Goal: Transaction & Acquisition: Purchase product/service

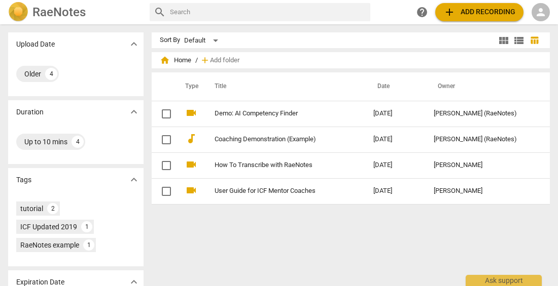
click at [472, 20] on button "add Add recording" at bounding box center [479, 12] width 88 height 18
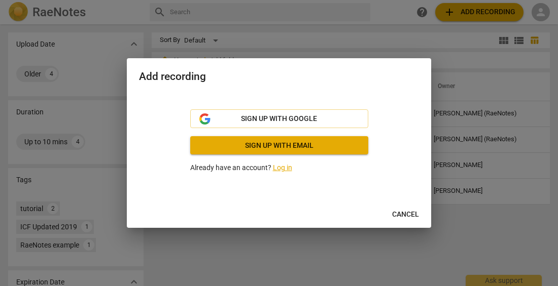
click at [281, 168] on link "Log in" at bounding box center [282, 168] width 19 height 8
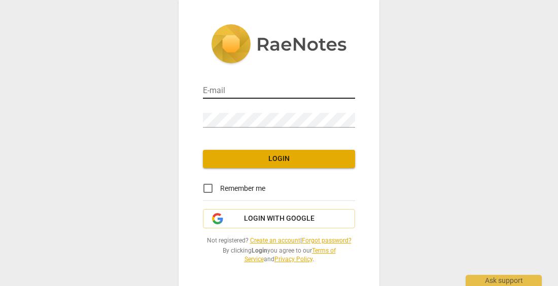
click at [243, 88] on input "email" at bounding box center [279, 91] width 152 height 15
type input "[EMAIL_ADDRESS][DOMAIN_NAME]"
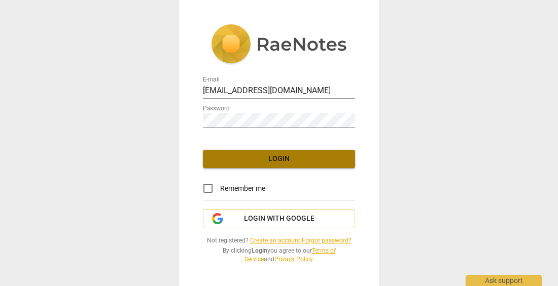
click at [259, 157] on span "Login" at bounding box center [279, 159] width 136 height 10
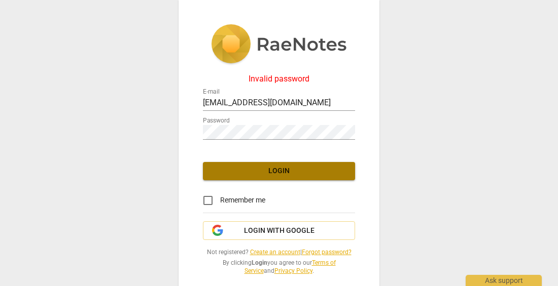
click at [270, 171] on span "Login" at bounding box center [279, 171] width 136 height 10
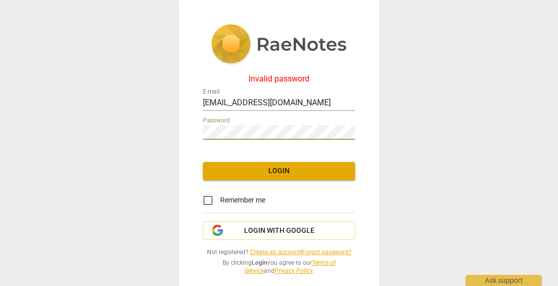
click at [157, 141] on div "Invalid password E-mail [EMAIL_ADDRESS][DOMAIN_NAME] Password Login Remember me…" at bounding box center [279, 143] width 558 height 286
click at [330, 251] on link "Forgot password?" at bounding box center [327, 252] width 50 height 7
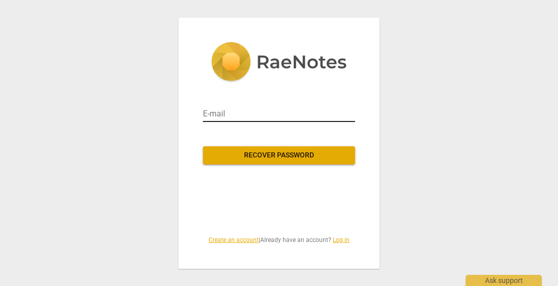
click at [225, 119] on input "email" at bounding box center [279, 114] width 152 height 16
type input "[EMAIL_ADDRESS][DOMAIN_NAME]"
click at [246, 164] on button "Recover password" at bounding box center [279, 156] width 152 height 18
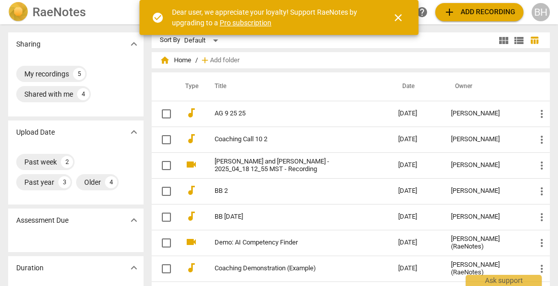
click at [401, 18] on span "close" at bounding box center [398, 18] width 12 height 12
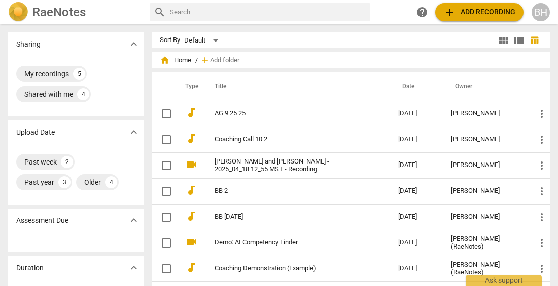
click at [476, 15] on span "add Add recording" at bounding box center [479, 12] width 72 height 12
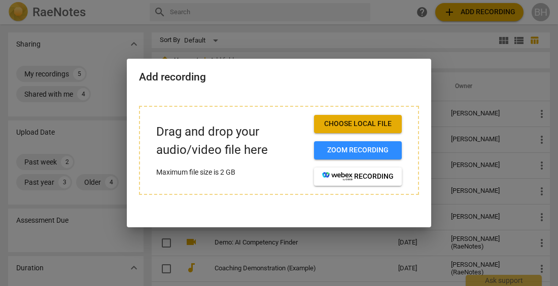
click at [371, 127] on span "Choose local file" at bounding box center [357, 124] width 71 height 10
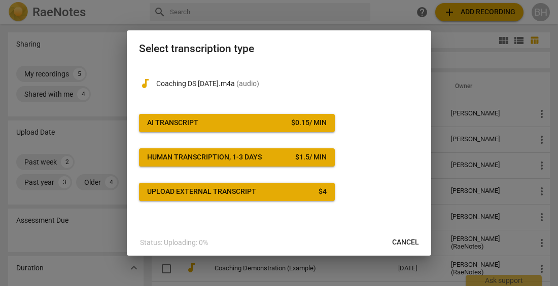
click at [238, 118] on span "AI Transcript $ 0.15 / min" at bounding box center [236, 123] width 179 height 10
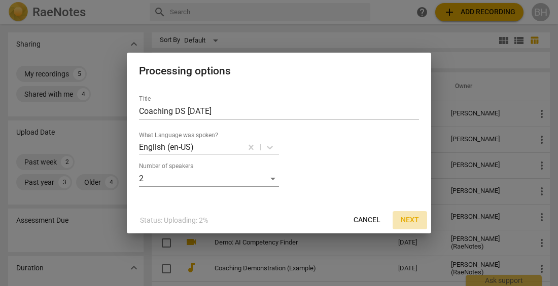
click at [408, 223] on span "Next" at bounding box center [410, 220] width 18 height 10
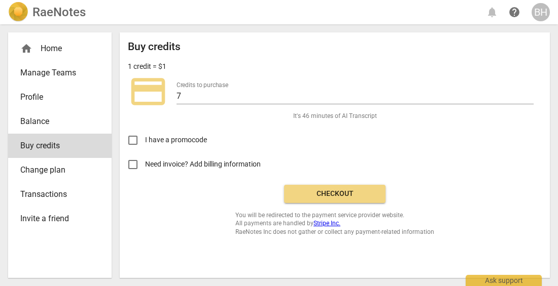
click at [352, 196] on span "Checkout" at bounding box center [334, 194] width 85 height 10
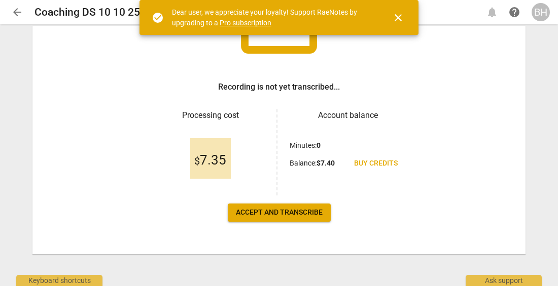
scroll to position [113, 0]
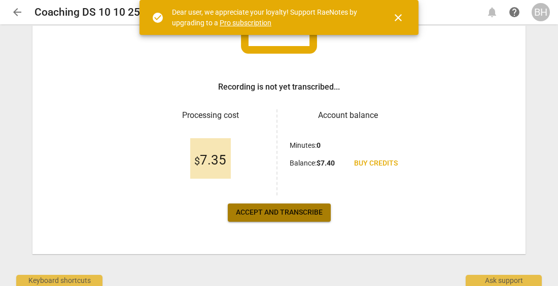
click at [299, 214] on span "Accept and transcribe" at bounding box center [279, 213] width 87 height 10
